Goal: Information Seeking & Learning: Find specific fact

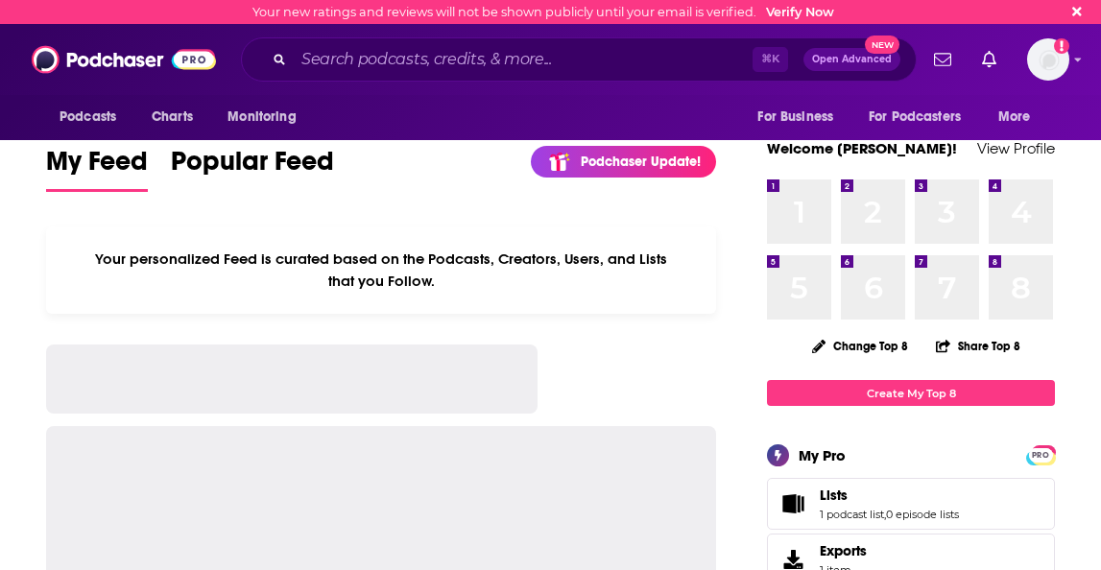
click at [434, 65] on input "Search podcasts, credits, & more..." at bounding box center [523, 59] width 459 height 31
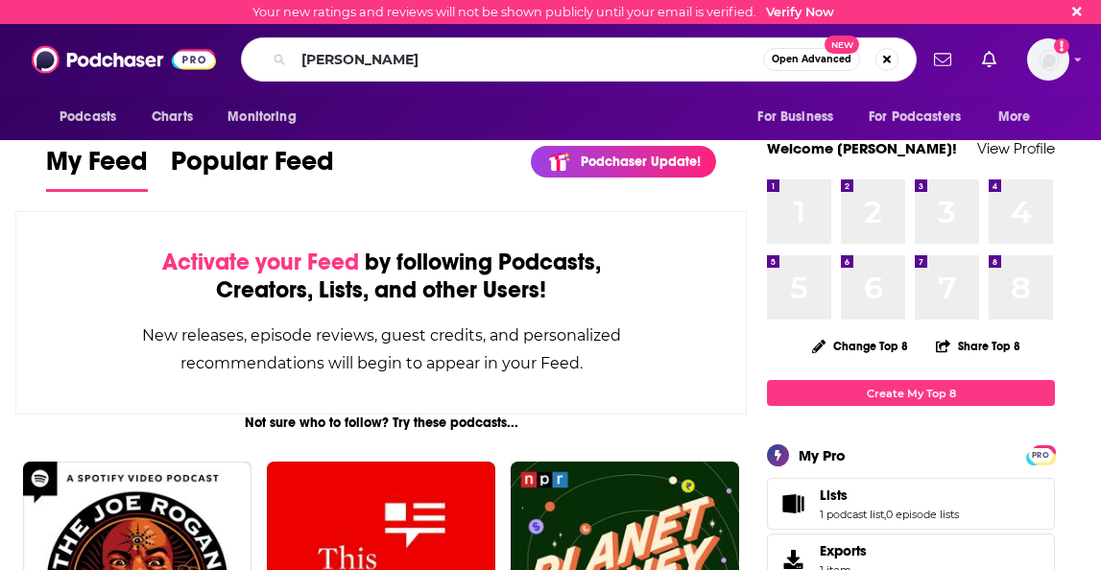
type input "[PERSON_NAME]"
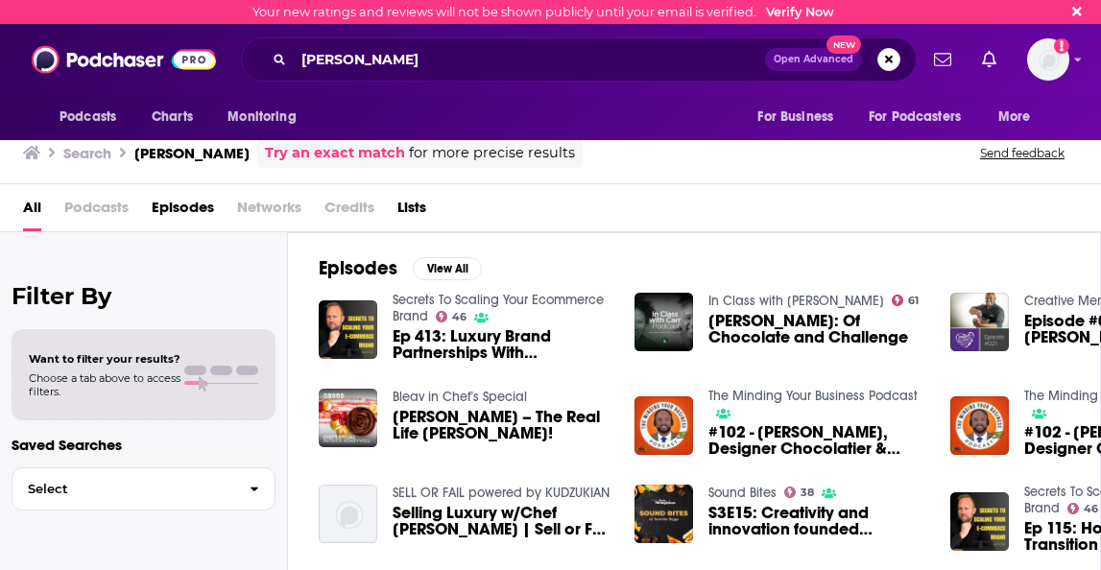
click at [169, 375] on span "Choose a tab above to access filters." at bounding box center [105, 384] width 152 height 27
click at [176, 206] on span "Episodes" at bounding box center [183, 211] width 62 height 39
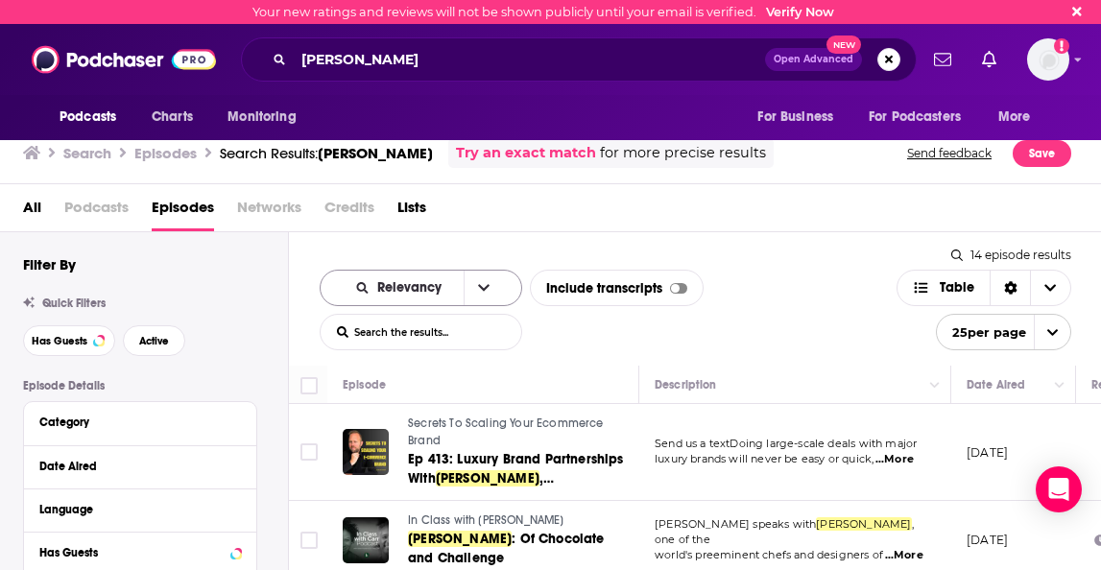
click at [478, 288] on icon "open menu" at bounding box center [484, 288] width 12 height 7
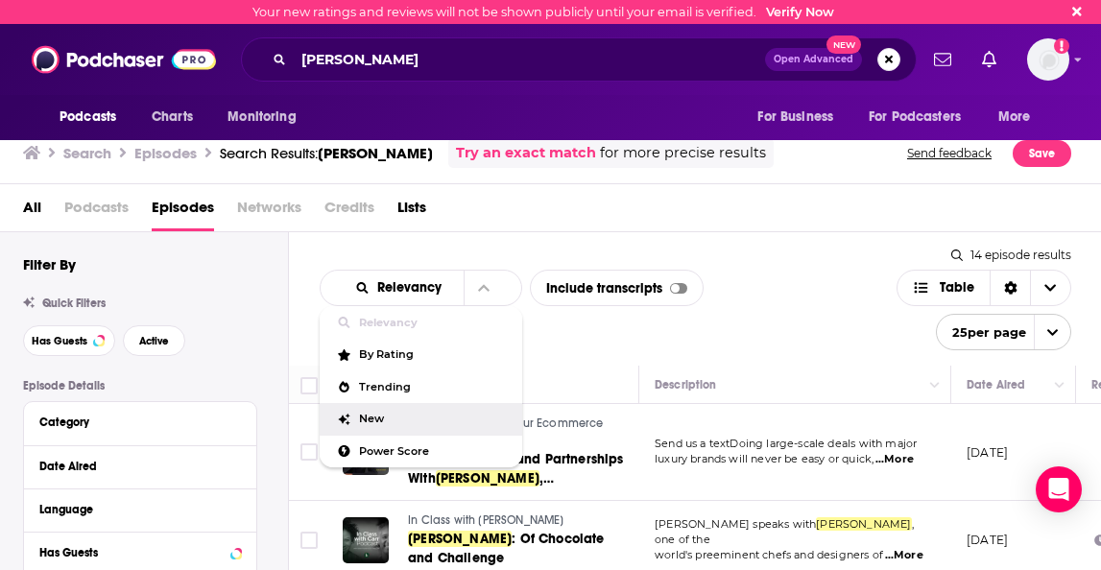
click at [365, 414] on span "New" at bounding box center [433, 419] width 148 height 11
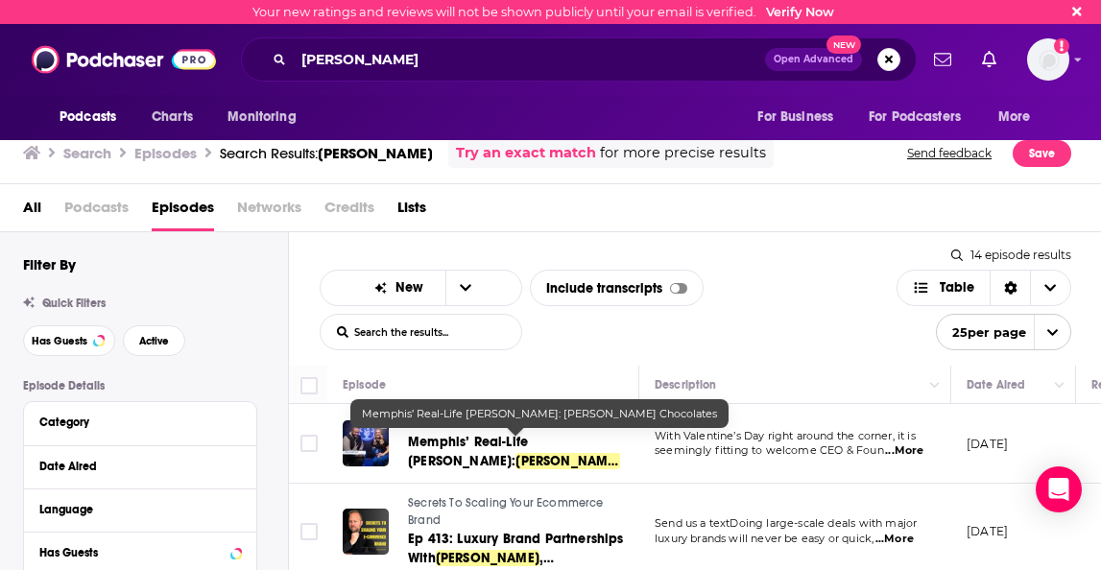
click at [501, 444] on span "Memphis’ Real-Life [PERSON_NAME]:" at bounding box center [468, 452] width 120 height 36
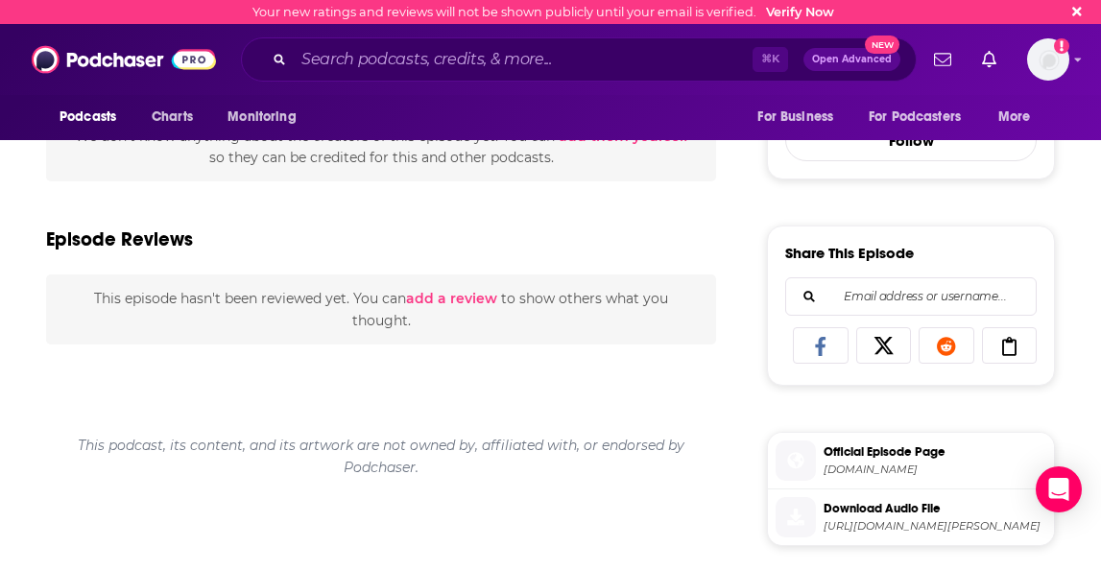
scroll to position [712, 0]
click at [870, 454] on span "Official Episode Page" at bounding box center [935, 451] width 223 height 17
